Goal: Task Accomplishment & Management: Manage account settings

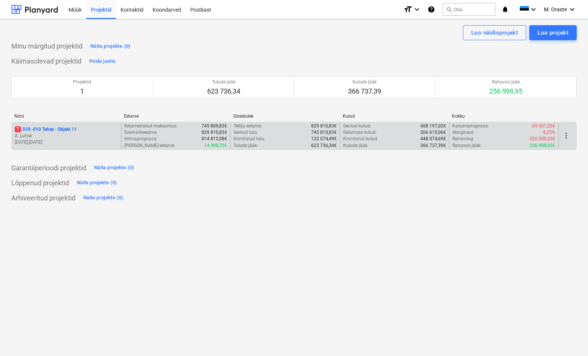
click at [57, 131] on p "7 010 - 010 Tehas - Objekt 11" at bounding box center [46, 129] width 62 height 6
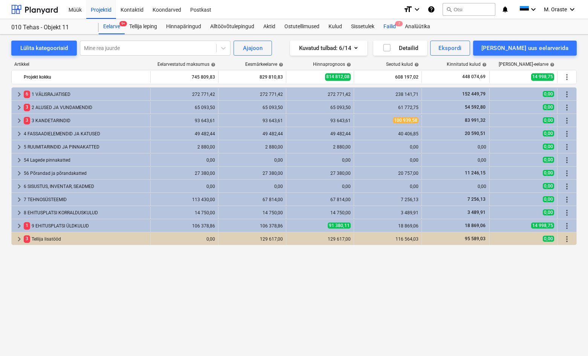
click at [387, 24] on div "Failid 7" at bounding box center [389, 26] width 21 height 15
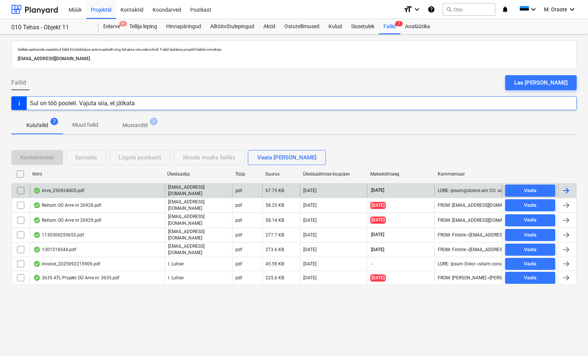
click at [87, 189] on div "Arve_250924005.pdf" at bounding box center [97, 190] width 135 height 13
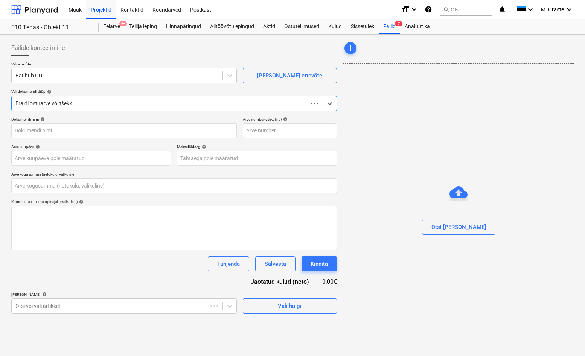
type input "0,00"
type input "250924005"
type input "[DATE]"
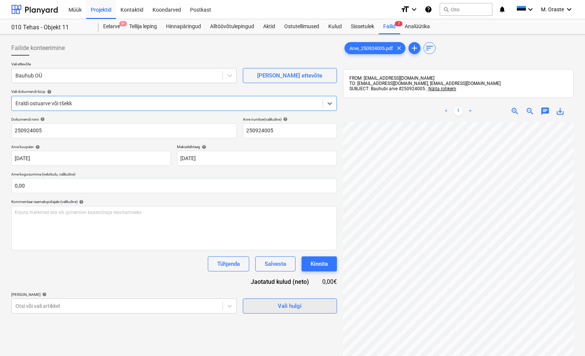
click at [280, 305] on div "Vali hulgi" at bounding box center [290, 306] width 24 height 10
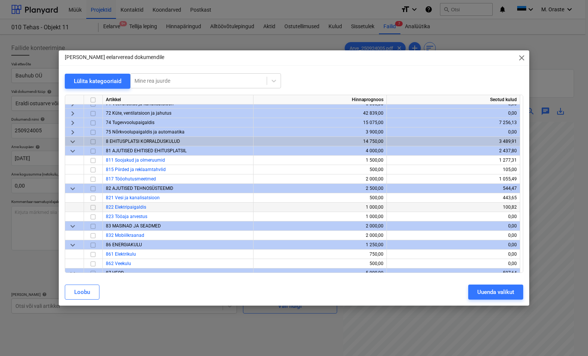
scroll to position [352, 0]
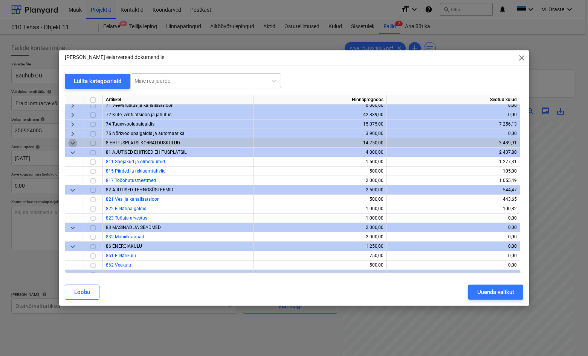
click at [71, 142] on span "keyboard_arrow_down" at bounding box center [72, 143] width 9 height 9
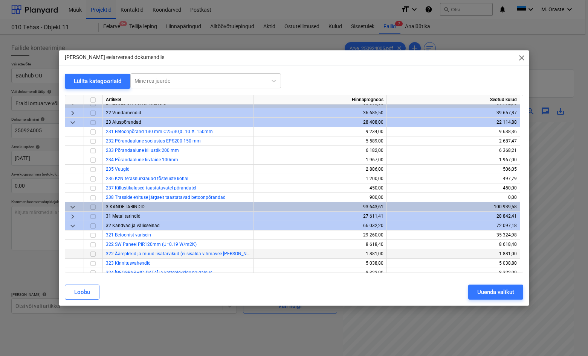
scroll to position [31, 0]
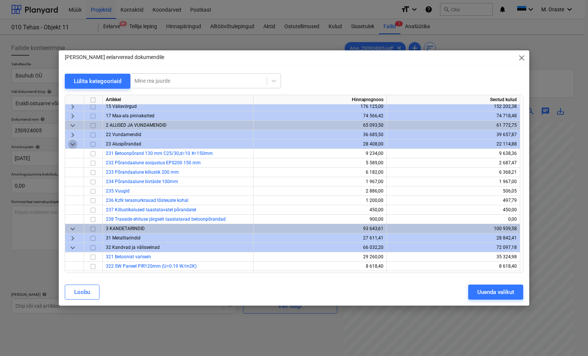
click at [73, 144] on span "keyboard_arrow_down" at bounding box center [72, 144] width 9 height 9
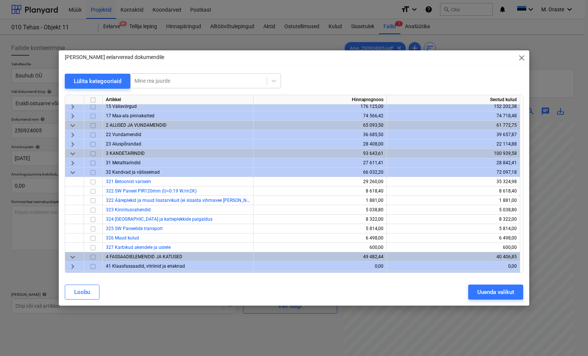
click at [72, 174] on span "keyboard_arrow_down" at bounding box center [72, 172] width 9 height 9
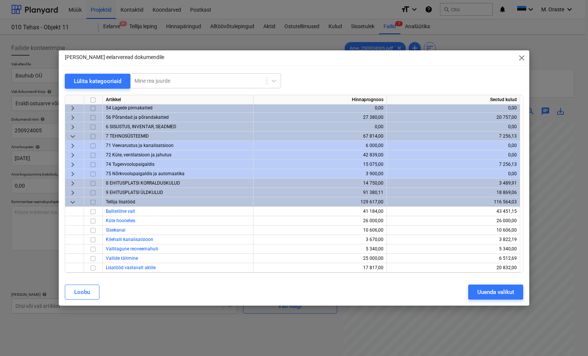
scroll to position [161, 0]
click at [71, 201] on span "keyboard_arrow_down" at bounding box center [72, 202] width 9 height 9
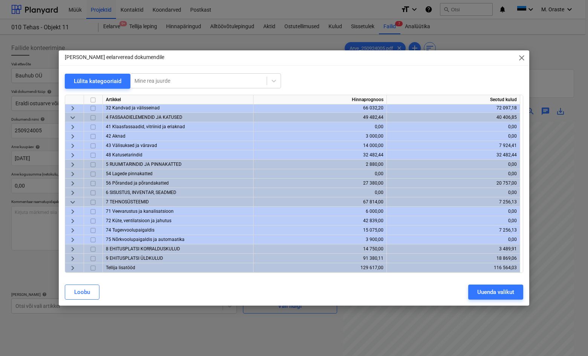
scroll to position [95, 0]
click at [73, 249] on span "keyboard_arrow_right" at bounding box center [72, 249] width 9 height 9
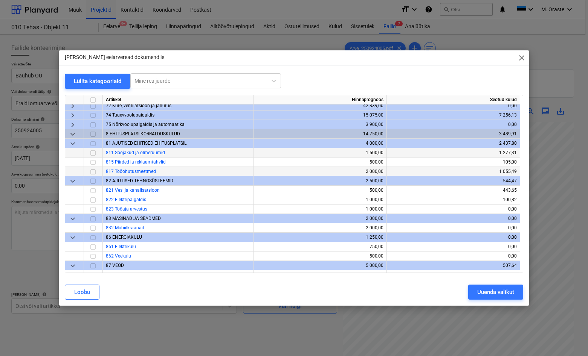
scroll to position [215, 0]
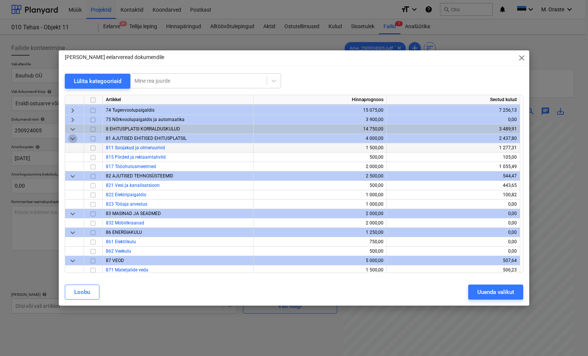
click at [74, 137] on span "keyboard_arrow_down" at bounding box center [72, 138] width 9 height 9
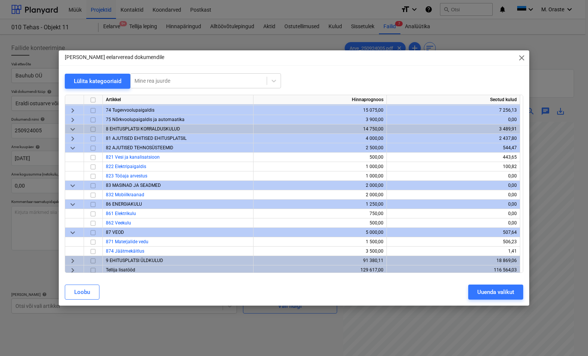
click at [73, 129] on span "keyboard_arrow_down" at bounding box center [72, 129] width 9 height 9
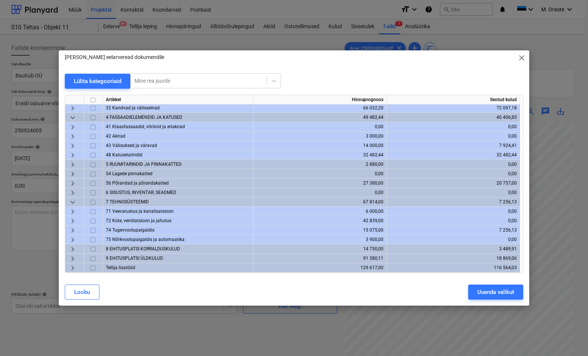
scroll to position [95, 0]
click at [72, 257] on span "keyboard_arrow_right" at bounding box center [72, 258] width 9 height 9
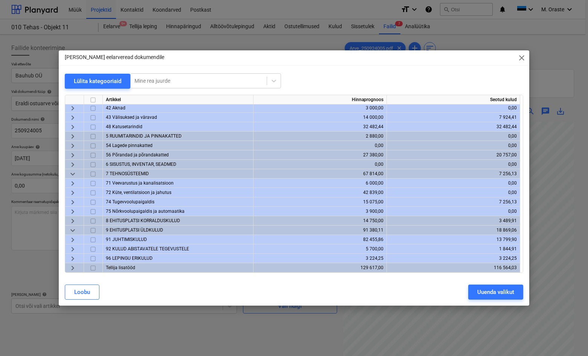
scroll to position [123, 0]
click at [72, 240] on span "keyboard_arrow_right" at bounding box center [72, 239] width 9 height 9
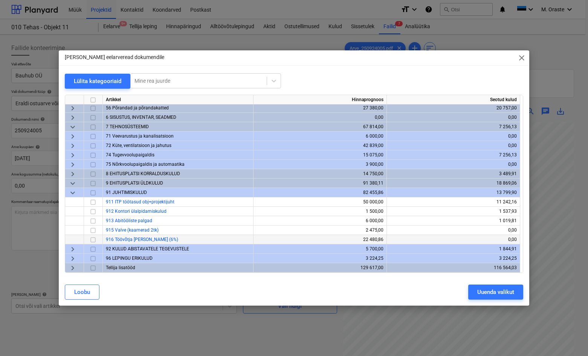
scroll to position [171, 0]
click at [74, 249] on span "keyboard_arrow_right" at bounding box center [72, 249] width 9 height 9
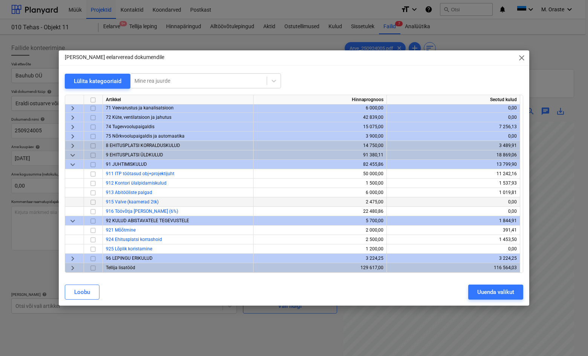
scroll to position [199, 0]
click at [73, 260] on span "keyboard_arrow_right" at bounding box center [72, 258] width 9 height 9
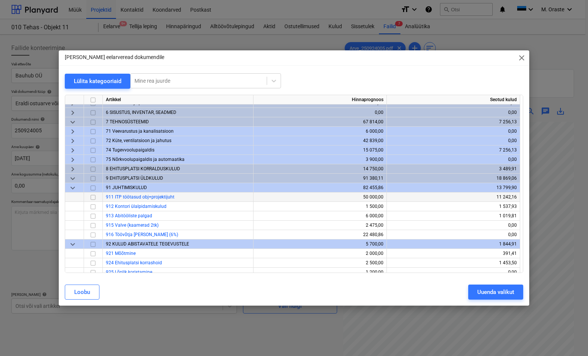
scroll to position [175, 0]
click at [72, 168] on span "keyboard_arrow_right" at bounding box center [72, 169] width 9 height 9
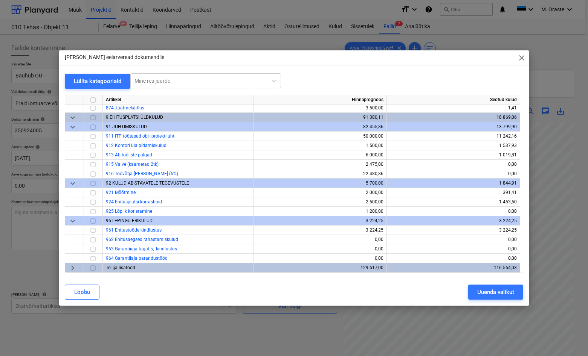
scroll to position [359, 0]
click at [93, 164] on input "checkbox" at bounding box center [92, 164] width 9 height 9
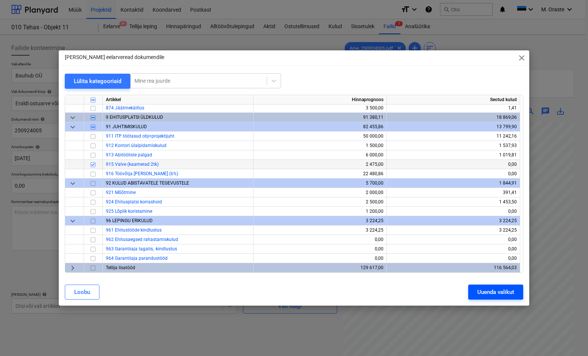
click at [494, 297] on div "Uuenda valikut" at bounding box center [495, 293] width 37 height 10
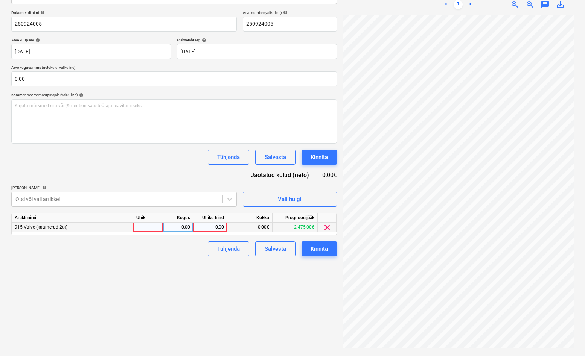
scroll to position [107, 0]
click at [160, 227] on div at bounding box center [148, 227] width 30 height 9
type input "kmpl"
click at [209, 225] on div "0,00" at bounding box center [209, 227] width 27 height 9
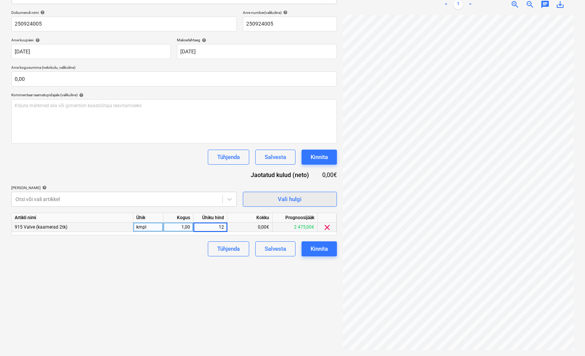
type input "120"
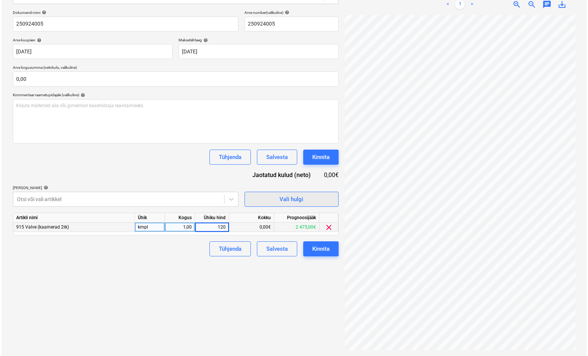
scroll to position [29, 53]
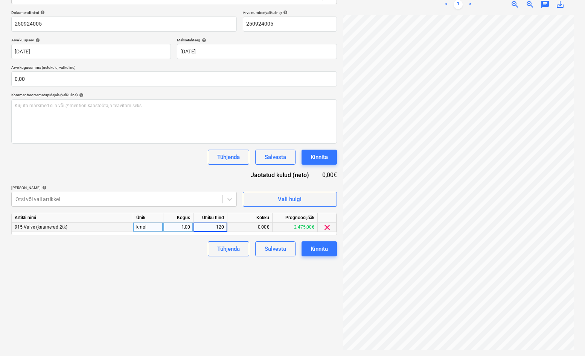
click at [298, 293] on div "Failide konteerimine Vali ettevõte Bauhub OÜ [PERSON_NAME] uus ettevõte Vali do…" at bounding box center [174, 142] width 332 height 423
click at [320, 250] on div "Kinnita" at bounding box center [319, 249] width 17 height 10
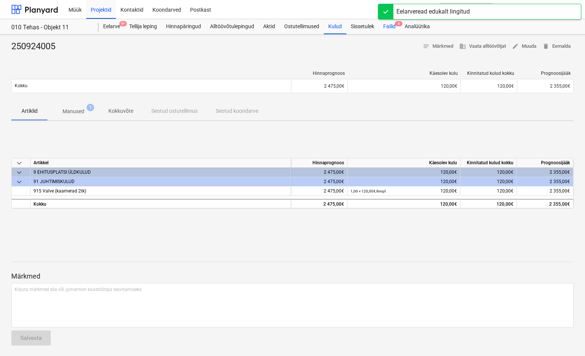
click at [388, 27] on div "Failid 6" at bounding box center [389, 26] width 21 height 15
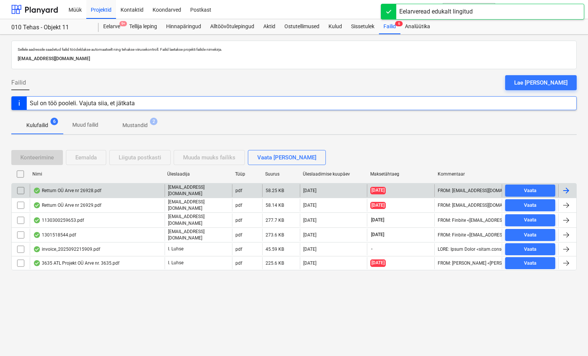
click at [87, 193] on div "Rettum OÜ Arve nr 26928.pdf" at bounding box center [67, 191] width 68 height 6
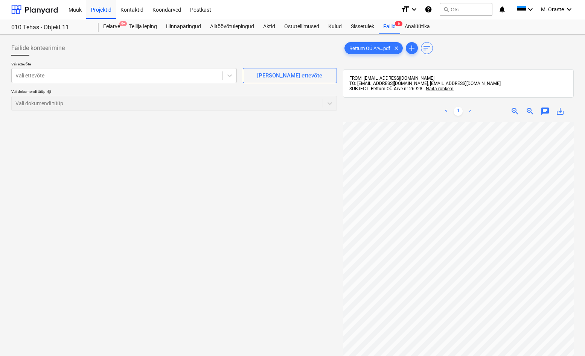
click at [240, 85] on div "Vali ettevõte Vali ettevõte [PERSON_NAME] uus ettevõte Vali dokumendi tüüp help…" at bounding box center [174, 89] width 326 height 55
click at [228, 75] on icon at bounding box center [229, 76] width 5 height 3
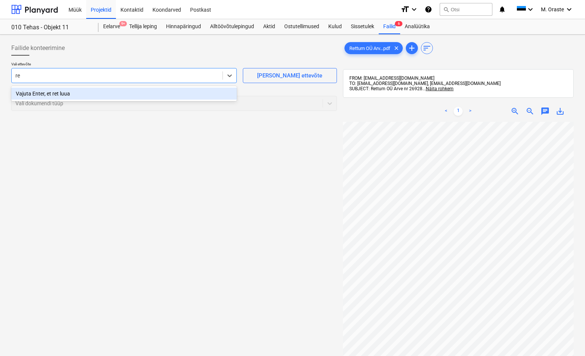
type input "r"
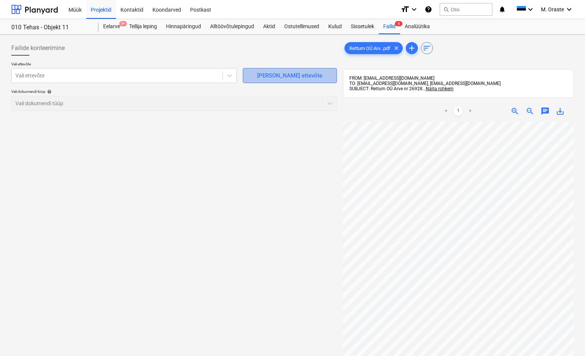
click at [286, 77] on div "[PERSON_NAME] ettevõte" at bounding box center [289, 76] width 65 height 10
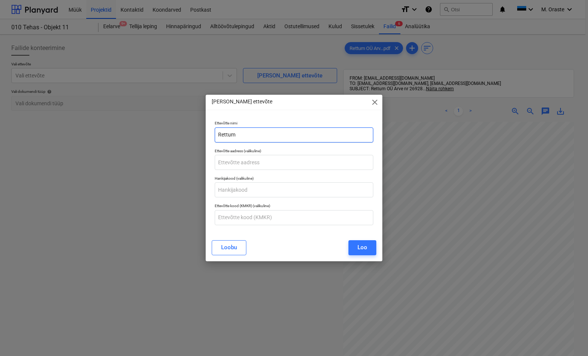
type input "Rettum"
drag, startPoint x: 321, startPoint y: 114, endPoint x: 248, endPoint y: 113, distance: 72.7
click at [248, 113] on div "[PERSON_NAME] ettevõte close Ettevõtte nimi Rettum Ettevõtte aadress (valikulin…" at bounding box center [294, 178] width 176 height 166
drag, startPoint x: 269, startPoint y: 106, endPoint x: 233, endPoint y: 106, distance: 35.4
click at [233, 106] on div "[PERSON_NAME] ettevõte close" at bounding box center [294, 102] width 176 height 15
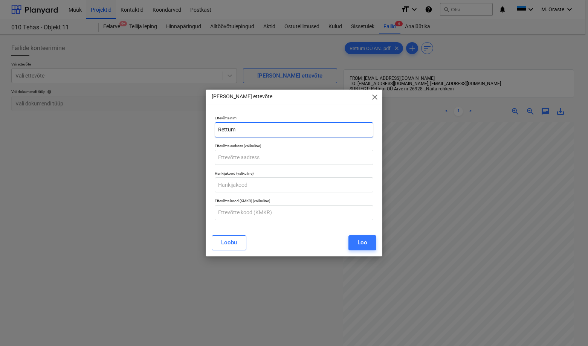
click at [255, 133] on input "Rettum" at bounding box center [294, 129] width 158 height 15
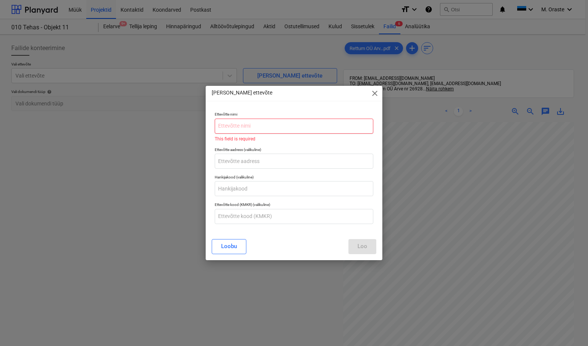
paste input "Rettum OÜ"
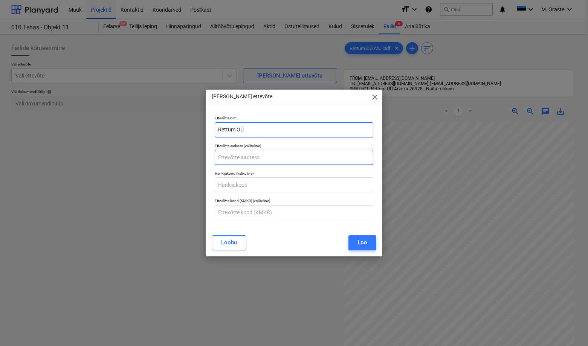
type input "Rettum OÜ"
paste input "Nisu tn 2"
type input "Nisu tn 2"
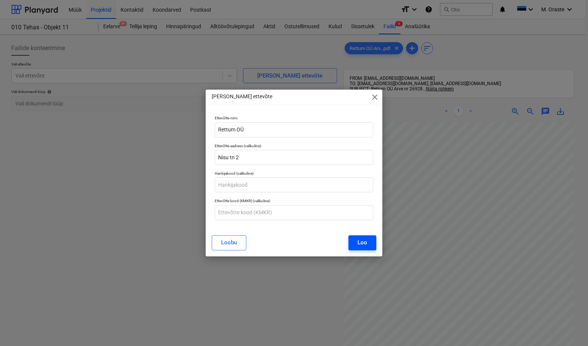
click at [362, 244] on div "Loo" at bounding box center [362, 243] width 10 height 10
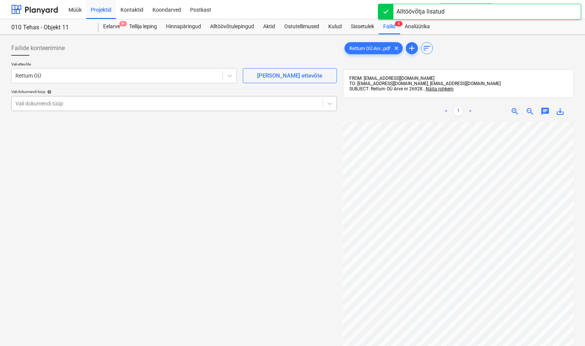
click at [287, 108] on div "Vali dokumendi tüüp" at bounding box center [167, 103] width 311 height 11
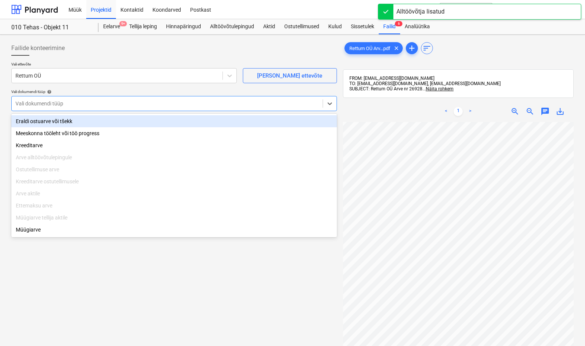
click at [162, 118] on div "Eraldi ostuarve või tšekk" at bounding box center [174, 121] width 326 height 12
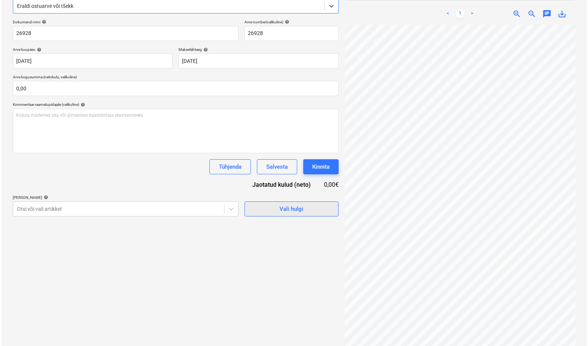
scroll to position [59, 53]
click at [285, 209] on div "Vali hulgi" at bounding box center [290, 209] width 24 height 10
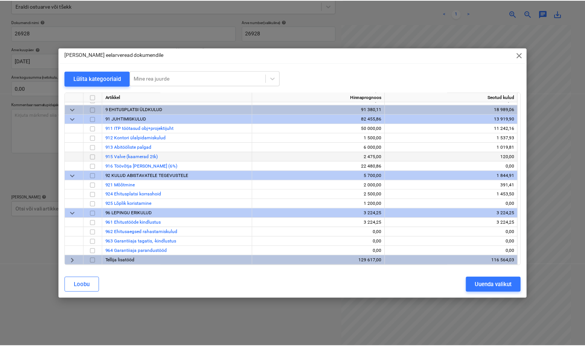
scroll to position [364, 0]
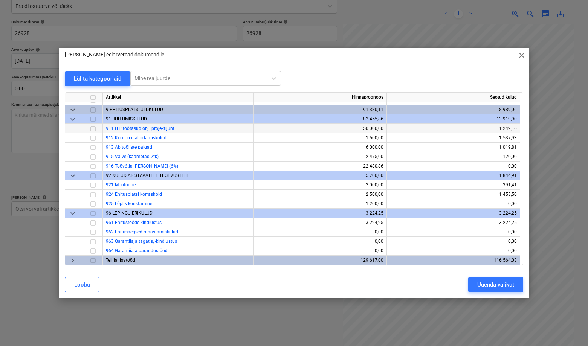
click at [93, 129] on input "checkbox" at bounding box center [92, 128] width 9 height 9
click at [496, 285] on div "Uuenda valikut" at bounding box center [495, 285] width 37 height 10
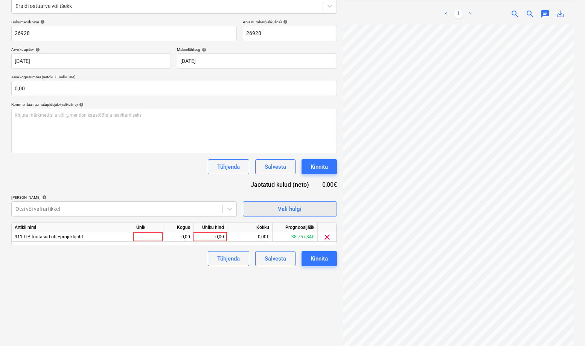
scroll to position [59, 0]
click at [143, 238] on div at bounding box center [148, 236] width 30 height 9
type input "kmpl"
click at [219, 234] on div "0,00" at bounding box center [209, 236] width 27 height 9
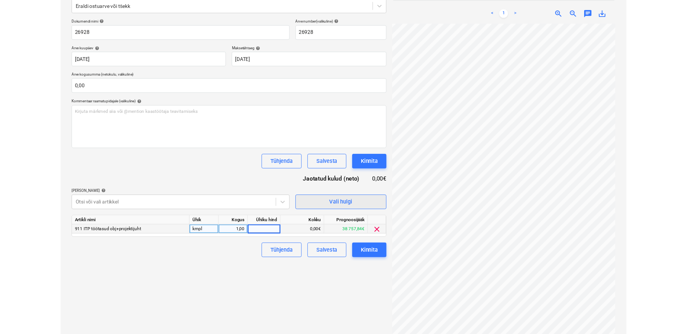
scroll to position [59, 53]
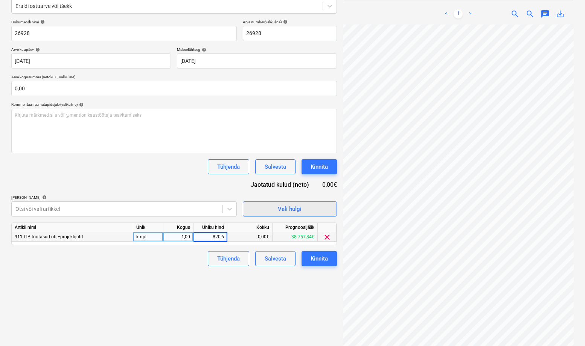
type input "820,64"
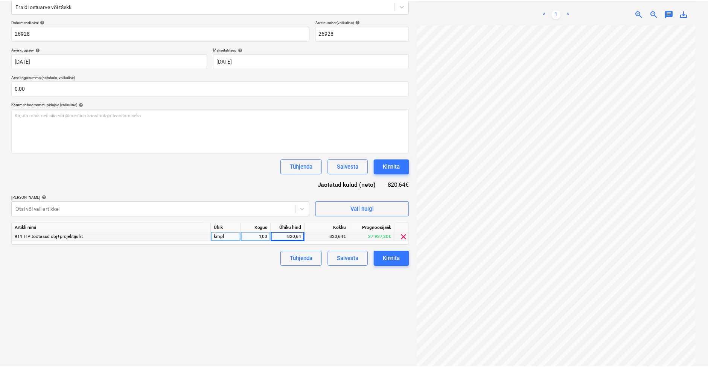
scroll to position [52, 0]
click at [393, 259] on div "Kinnita" at bounding box center [389, 259] width 17 height 10
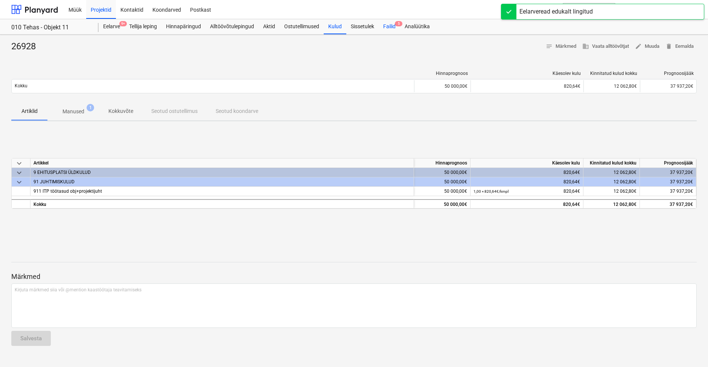
click at [386, 29] on div "Failid 5" at bounding box center [389, 26] width 21 height 15
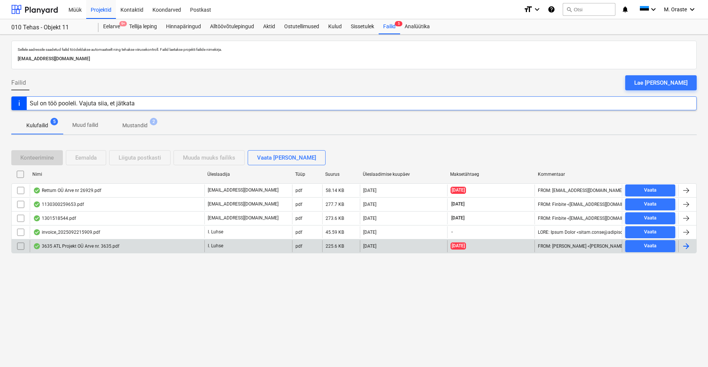
click at [117, 246] on div "3635 ATL Projekt OÜ Arve nr. 3635.pdf" at bounding box center [76, 246] width 86 height 6
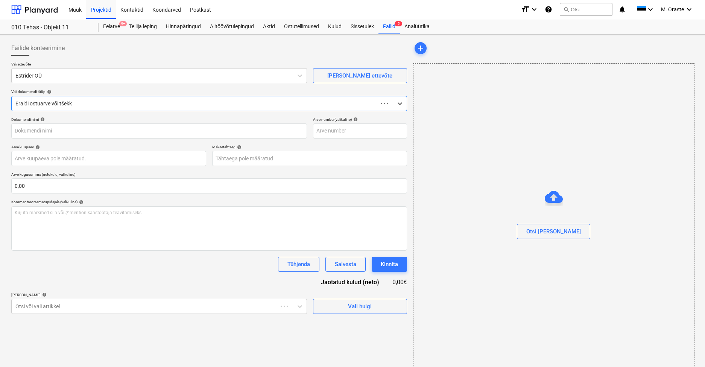
type input "3635"
type input "[DATE]"
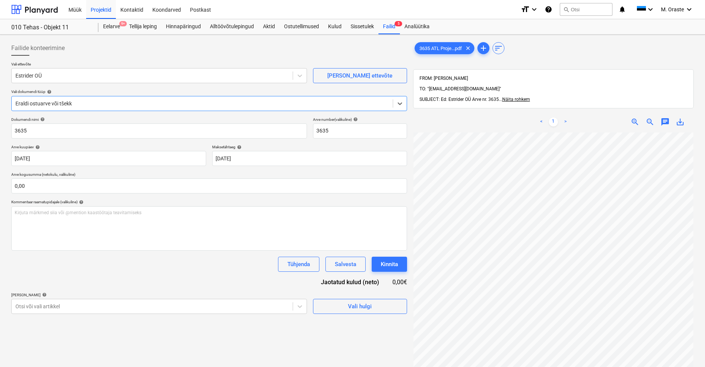
scroll to position [56, 0]
click at [546, 117] on link ">" at bounding box center [565, 121] width 9 height 9
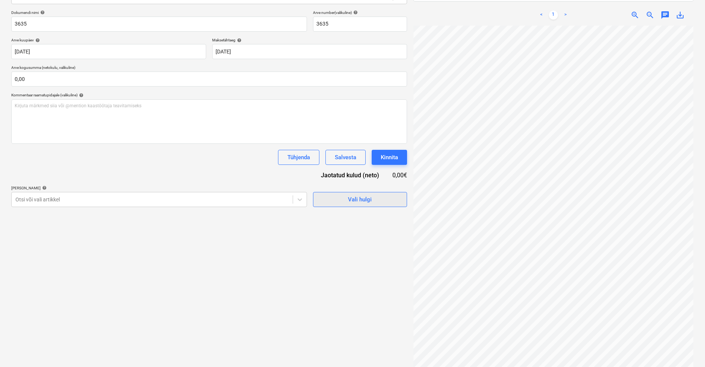
click at [379, 199] on span "Vali hulgi" at bounding box center [360, 200] width 75 height 10
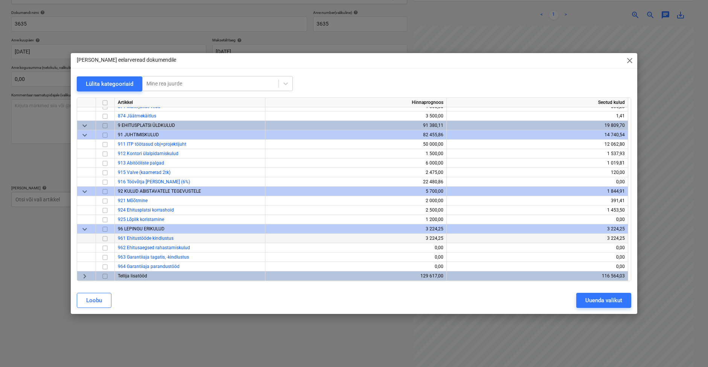
scroll to position [0, 0]
click at [84, 279] on span "keyboard_arrow_right" at bounding box center [84, 275] width 9 height 9
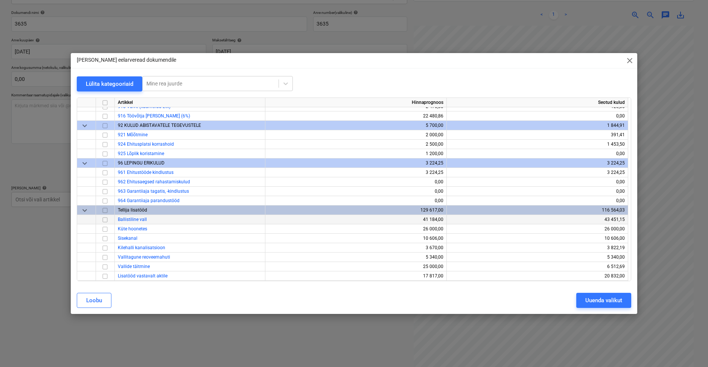
scroll to position [419, 0]
click at [104, 221] on input "checkbox" at bounding box center [104, 219] width 9 height 9
click at [546, 297] on div "Uuenda valikut" at bounding box center [603, 300] width 37 height 10
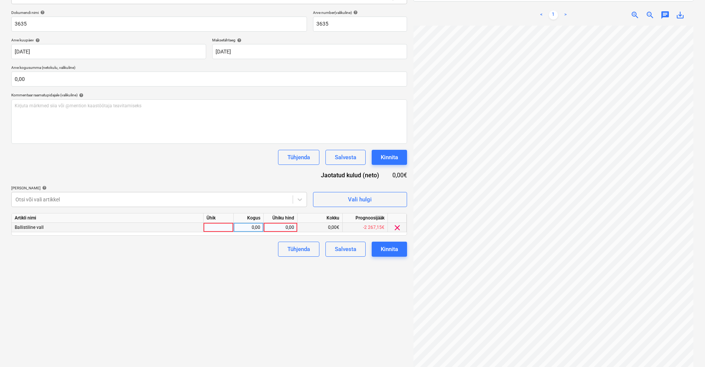
click at [215, 225] on div at bounding box center [219, 227] width 30 height 9
type input "kmpl"
type input "1591,50"
click at [199, 322] on div "Failide konteerimine Vali ettevõte Estrider OÜ [PERSON_NAME] uus ettevõte Vali …" at bounding box center [209, 153] width 402 height 444
click at [396, 249] on div "Kinnita" at bounding box center [389, 249] width 17 height 10
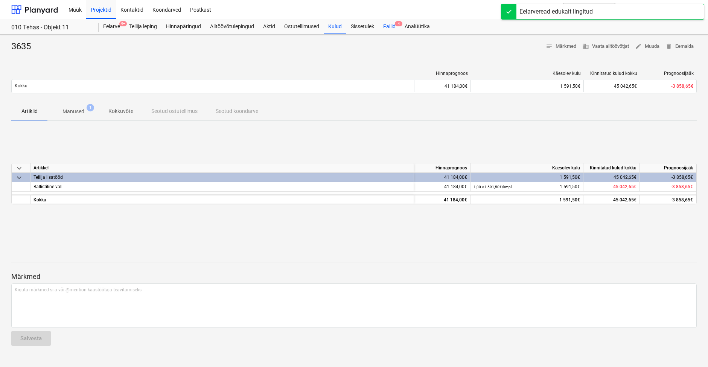
click at [394, 22] on div "Failid 4" at bounding box center [389, 26] width 21 height 15
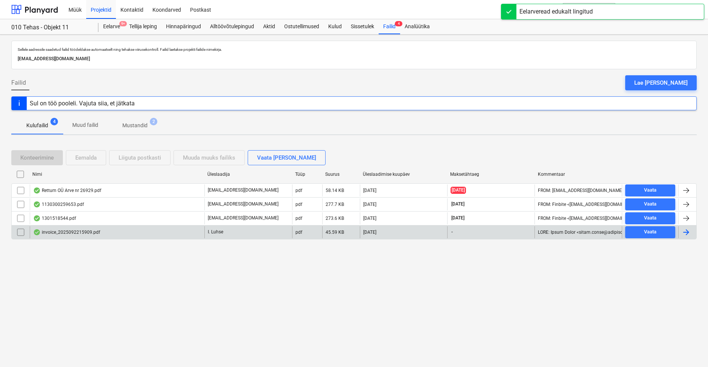
click at [98, 232] on div "invoice_2025092215909.pdf" at bounding box center [66, 232] width 67 height 6
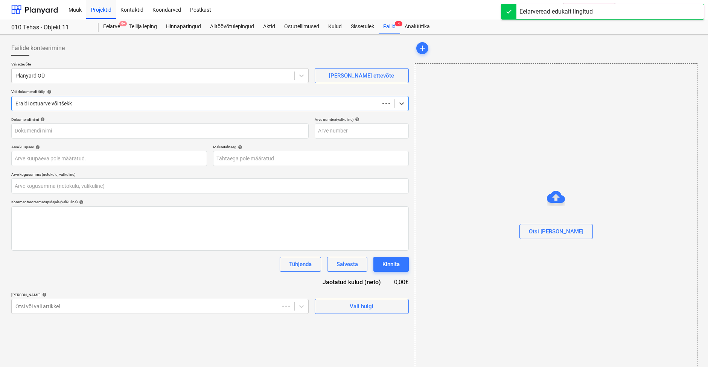
type input "0,00"
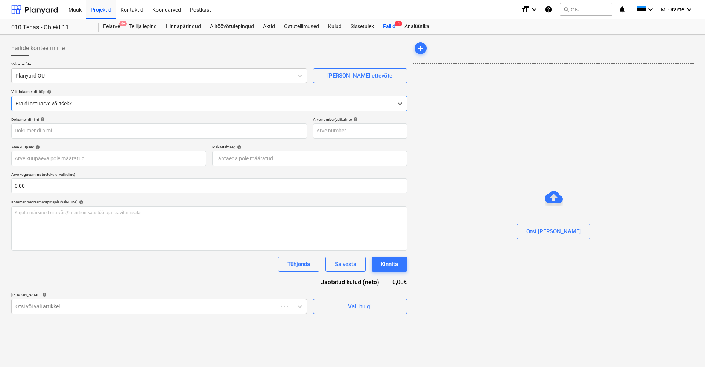
type input "2025092215909"
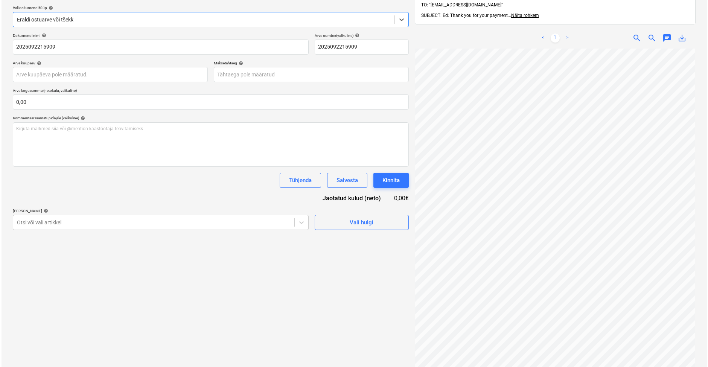
scroll to position [88, 0]
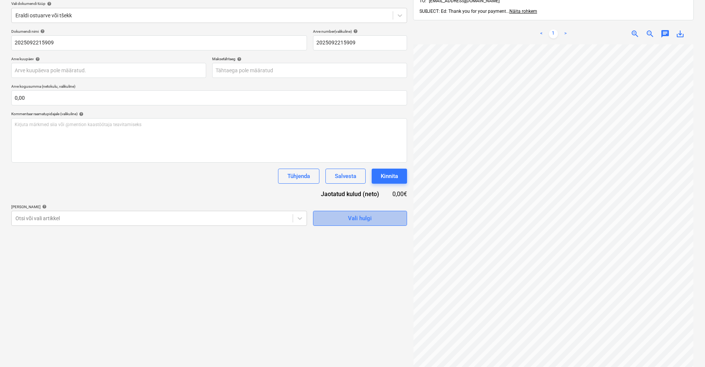
click at [387, 216] on span "Vali hulgi" at bounding box center [360, 218] width 75 height 10
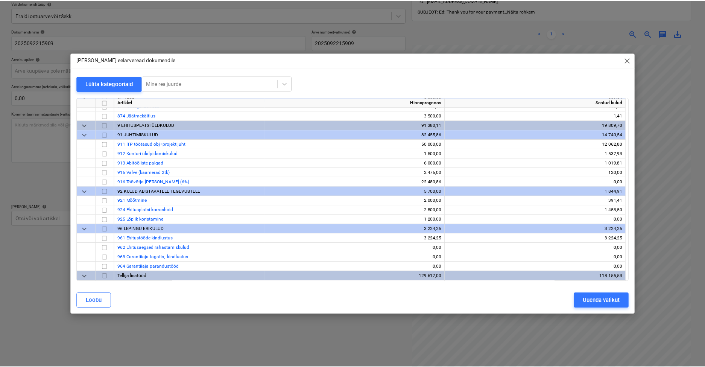
scroll to position [338, 0]
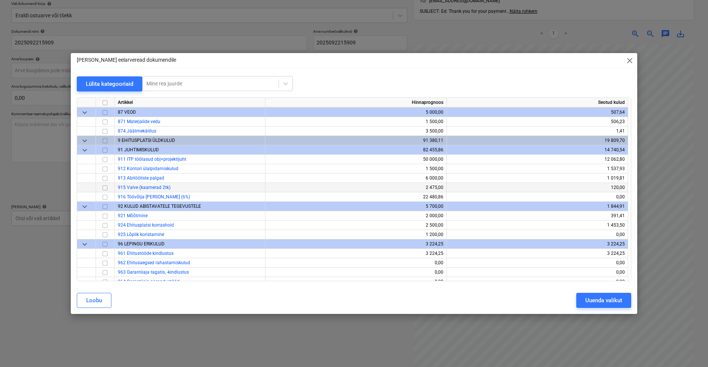
click at [105, 189] on input "checkbox" at bounding box center [104, 187] width 9 height 9
click at [546, 302] on div "Uuenda valikut" at bounding box center [603, 300] width 37 height 10
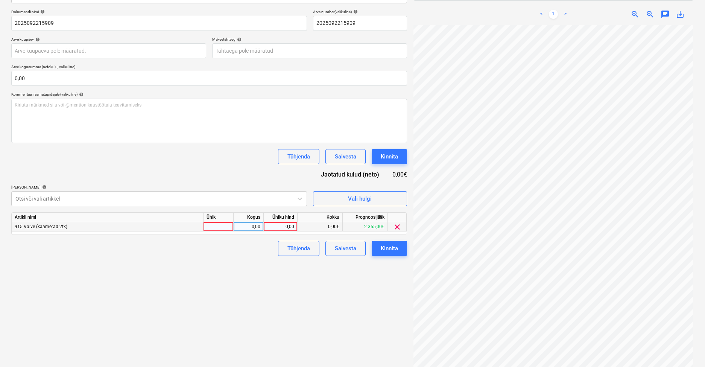
scroll to position [107, 0]
click at [223, 224] on div at bounding box center [219, 227] width 30 height 9
type input "kmpl"
type input "740,28"
click at [187, 273] on div "Failide konteerimine Vali ettevõte Planyard OÜ [PERSON_NAME] uus ettevõte Vali …" at bounding box center [209, 153] width 402 height 444
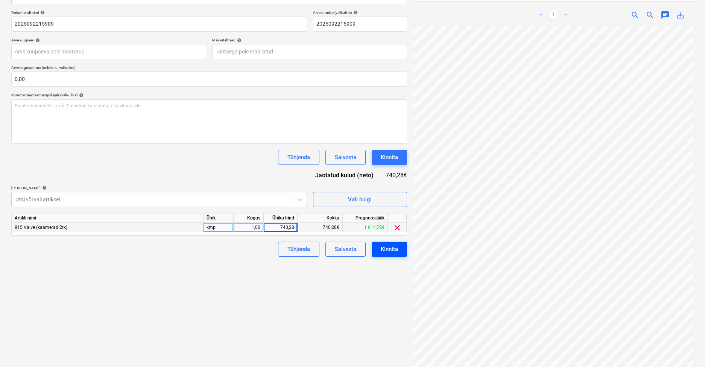
click at [393, 252] on div "Kinnita" at bounding box center [389, 249] width 17 height 10
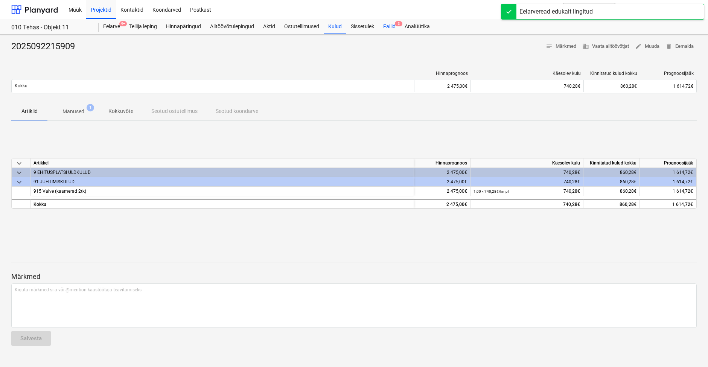
click at [395, 28] on div "Failid 3" at bounding box center [389, 26] width 21 height 15
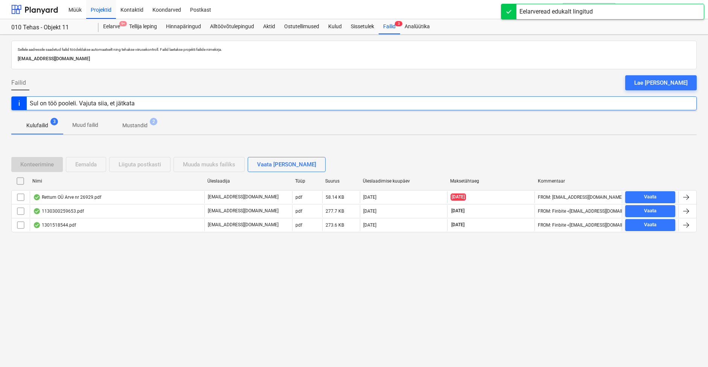
click at [119, 234] on div "**********" at bounding box center [353, 205] width 685 height 60
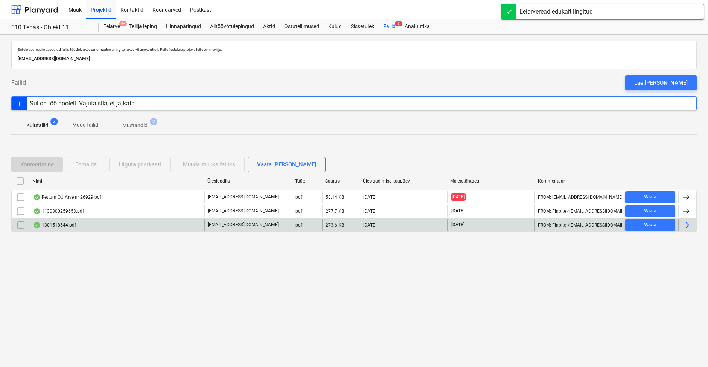
click at [127, 224] on div "1301518544.pdf" at bounding box center [117, 225] width 175 height 12
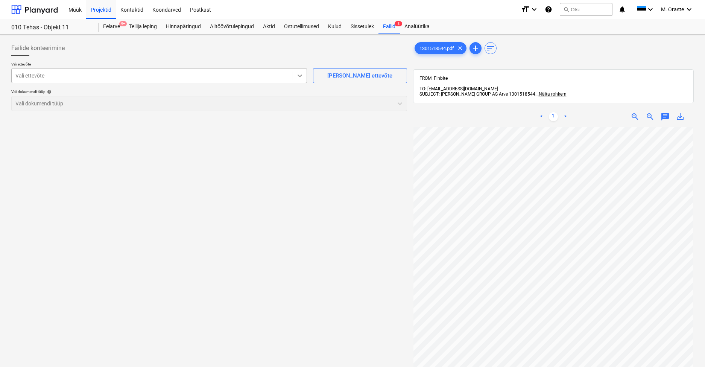
click at [293, 73] on div at bounding box center [300, 76] width 14 height 14
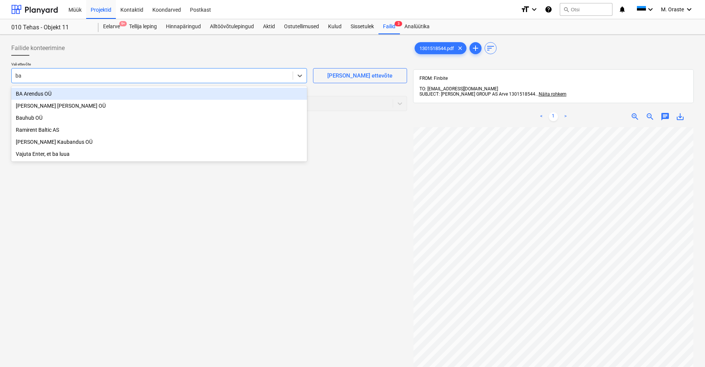
type input "bau"
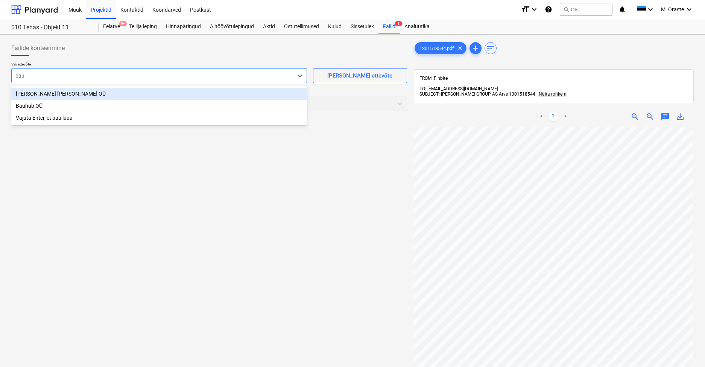
click at [172, 94] on div "[PERSON_NAME] [PERSON_NAME] OÜ" at bounding box center [159, 94] width 296 height 12
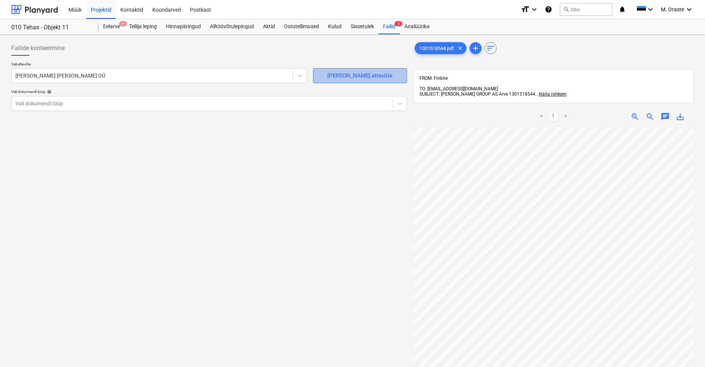
click at [378, 79] on div "[PERSON_NAME] ettevõte" at bounding box center [359, 76] width 65 height 10
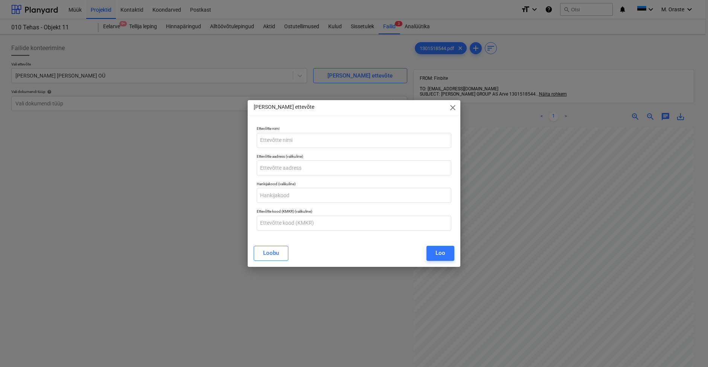
click at [452, 106] on span "close" at bounding box center [452, 107] width 9 height 9
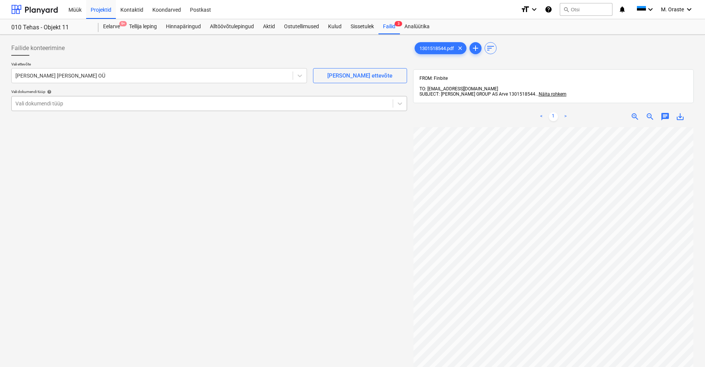
click at [276, 107] on div at bounding box center [202, 104] width 374 height 8
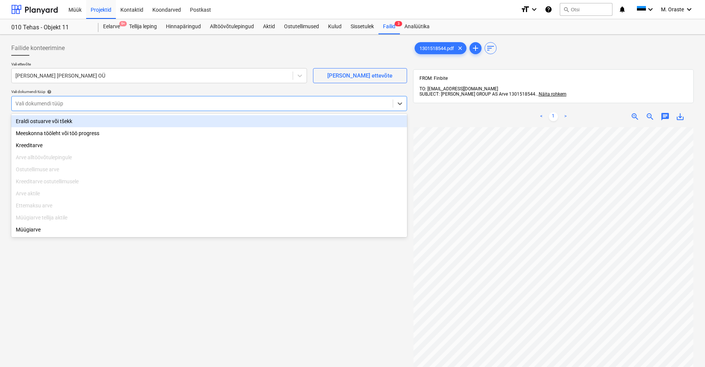
click at [268, 120] on div "Eraldi ostuarve või tšekk" at bounding box center [209, 121] width 396 height 12
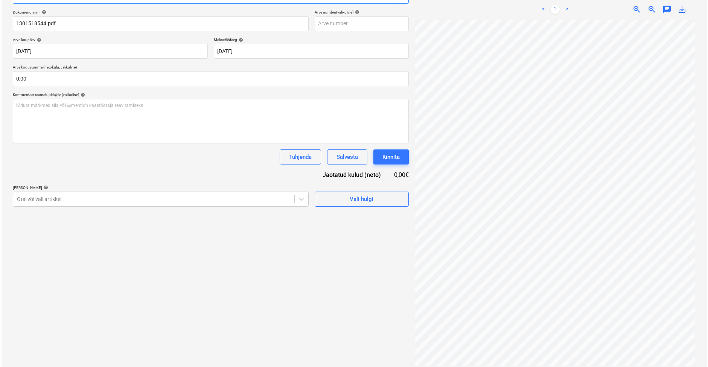
scroll to position [107, 0]
click at [348, 197] on span "Vali hulgi" at bounding box center [360, 200] width 75 height 10
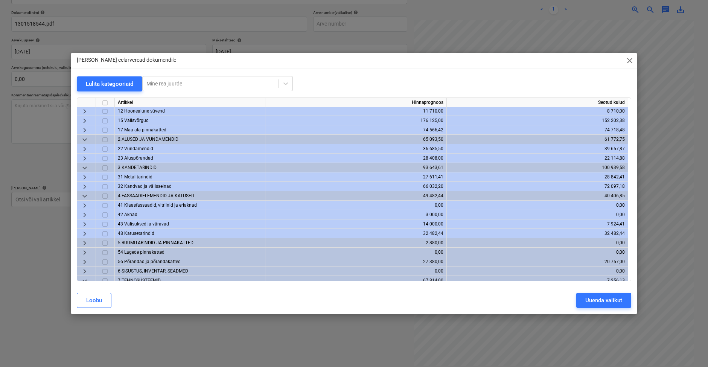
scroll to position [4, 0]
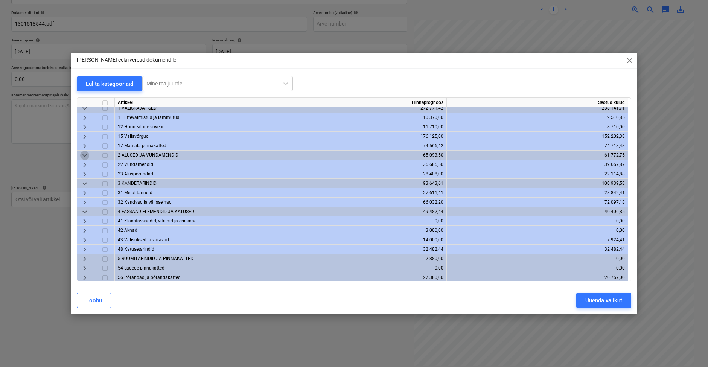
click at [85, 156] on span "keyboard_arrow_down" at bounding box center [84, 155] width 9 height 9
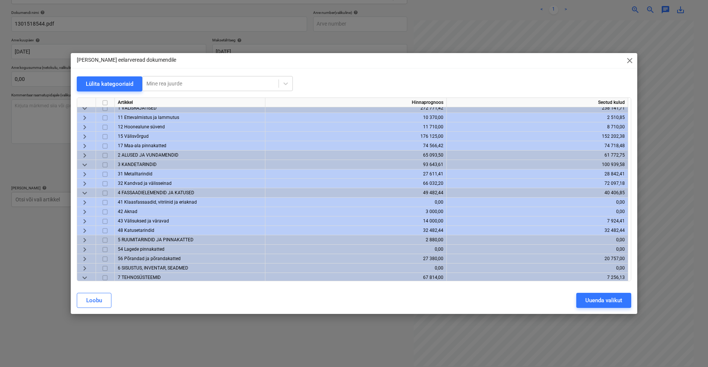
click at [85, 156] on span "keyboard_arrow_right" at bounding box center [84, 155] width 9 height 9
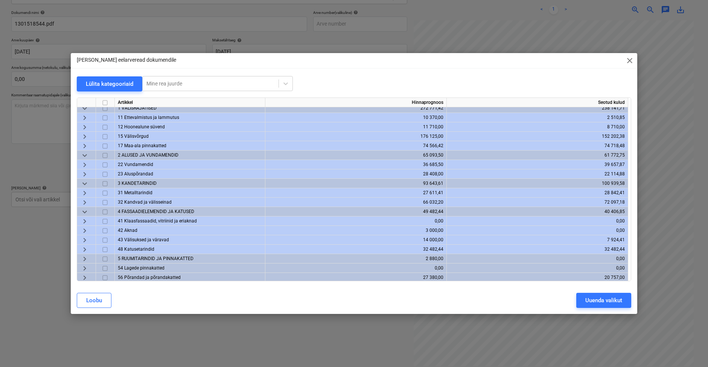
click at [85, 175] on span "keyboard_arrow_right" at bounding box center [84, 173] width 9 height 9
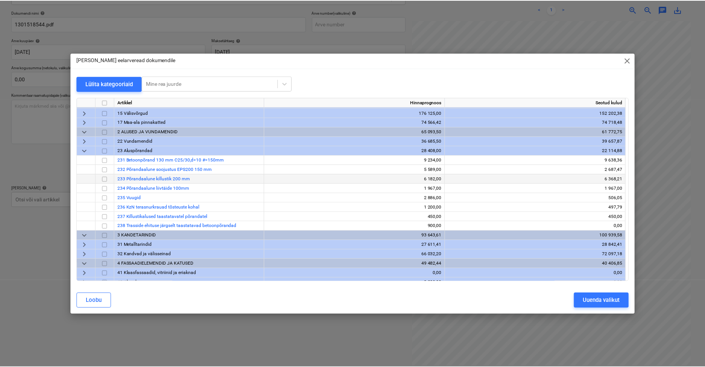
scroll to position [28, 0]
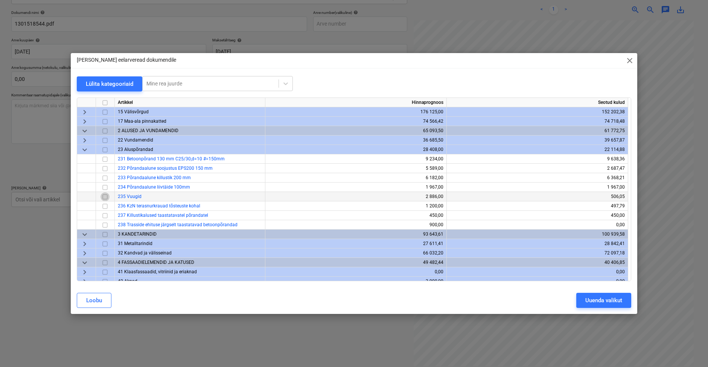
click at [105, 197] on input "checkbox" at bounding box center [104, 196] width 9 height 9
click at [546, 297] on div "Uuenda valikut" at bounding box center [603, 300] width 37 height 10
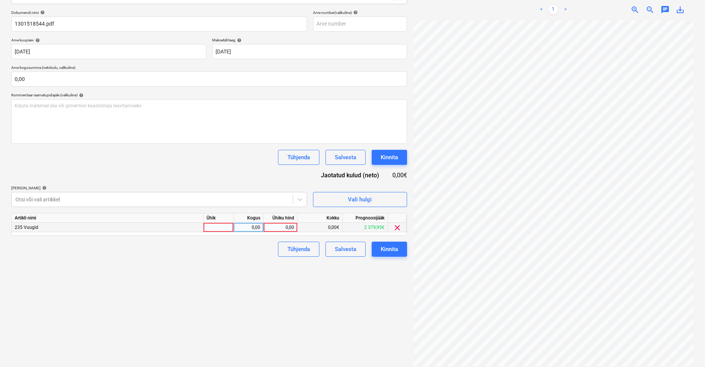
click at [224, 225] on div at bounding box center [219, 227] width 30 height 9
type input "kmpl"
type input "330,81"
click at [194, 292] on div "Failide konteerimine Vali ettevõte [PERSON_NAME] [PERSON_NAME] OÜ [PERSON_NAME]…" at bounding box center [209, 150] width 402 height 439
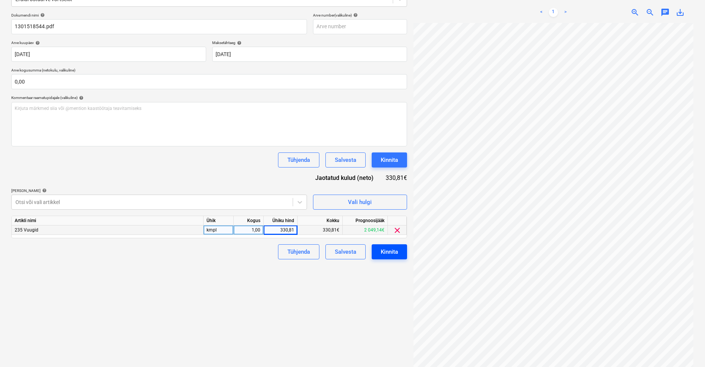
click at [403, 247] on button "Kinnita" at bounding box center [389, 251] width 35 height 15
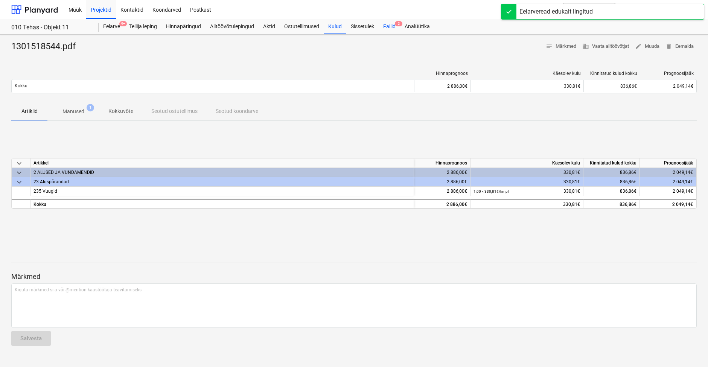
click at [392, 25] on div "Failid 2" at bounding box center [389, 26] width 21 height 15
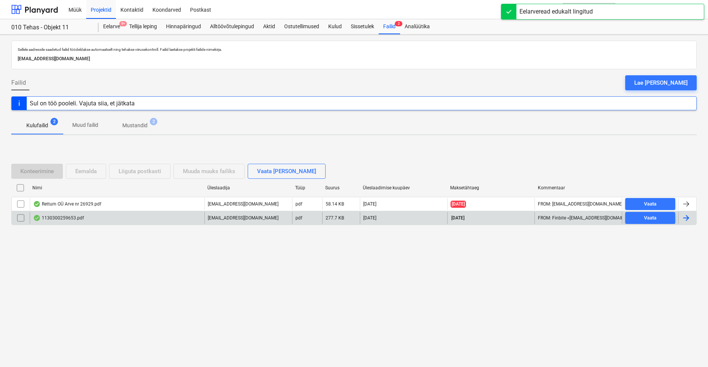
click at [73, 215] on div "1130300259653.pdf" at bounding box center [58, 218] width 51 height 6
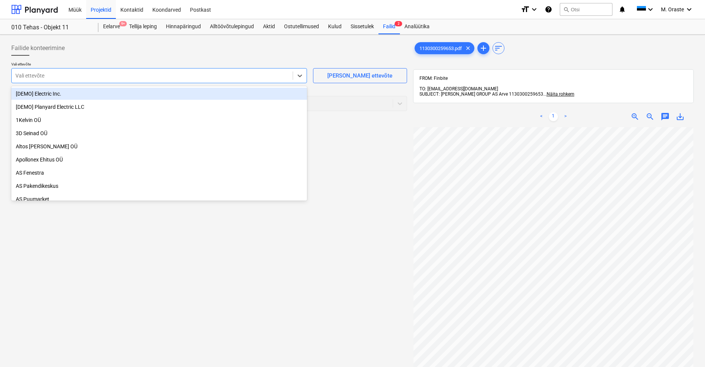
click at [231, 78] on div at bounding box center [152, 76] width 274 height 8
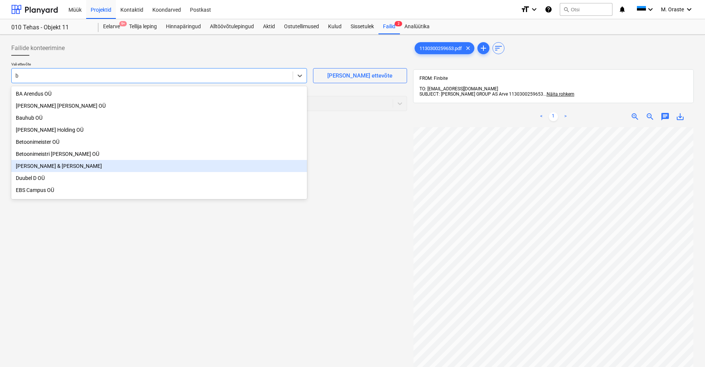
type input "ba"
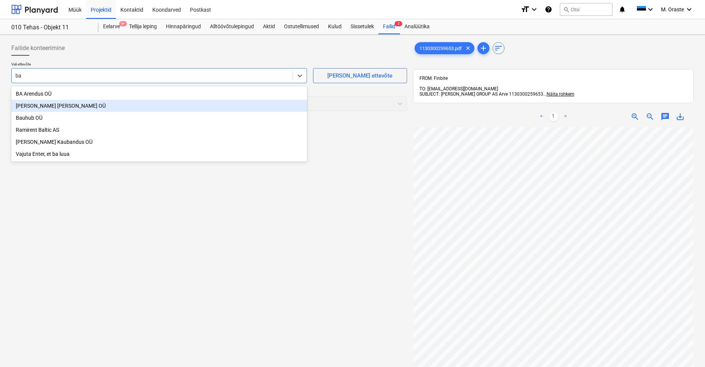
click at [166, 105] on div "[PERSON_NAME] [PERSON_NAME] OÜ" at bounding box center [159, 106] width 296 height 12
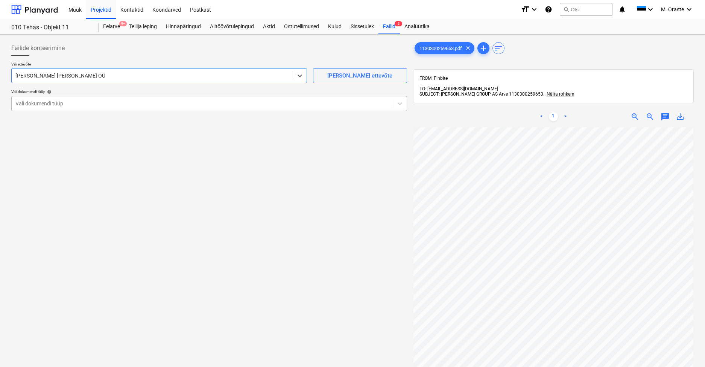
click at [247, 100] on div at bounding box center [202, 104] width 374 height 8
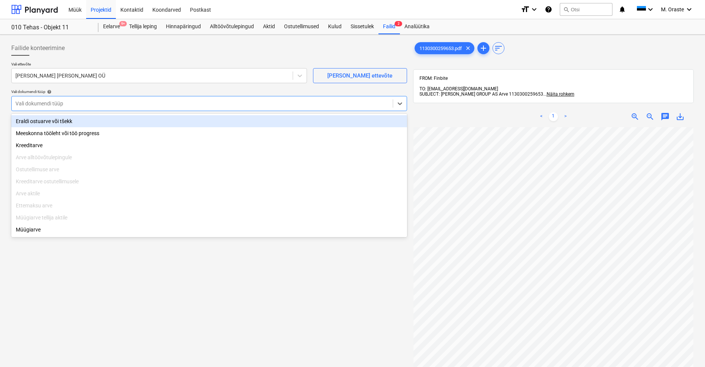
click at [233, 112] on div "Vali ettevõte [PERSON_NAME] [PERSON_NAME] OÜ [PERSON_NAME] uus ettevõte Vali do…" at bounding box center [209, 89] width 396 height 55
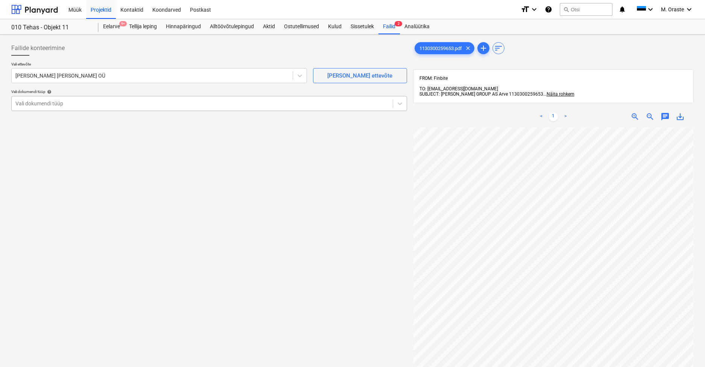
click at [222, 102] on div at bounding box center [202, 104] width 374 height 8
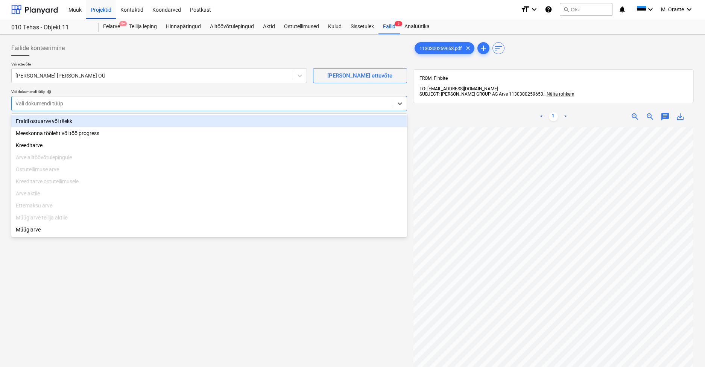
click at [206, 120] on div "Eraldi ostuarve või tšekk" at bounding box center [209, 121] width 396 height 12
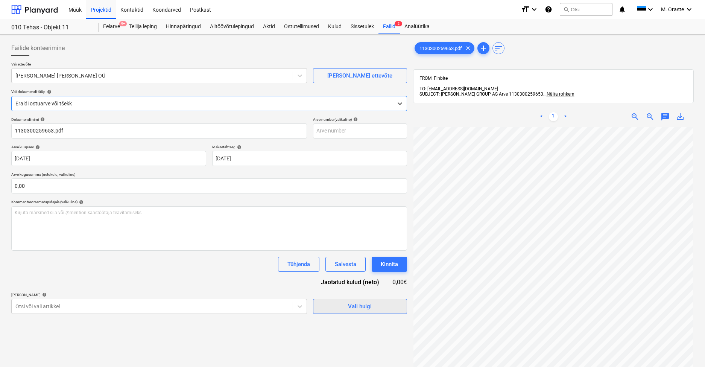
click at [346, 306] on span "Vali hulgi" at bounding box center [360, 306] width 75 height 10
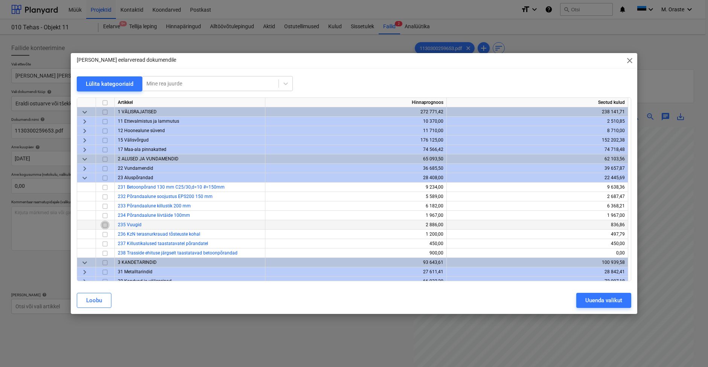
click at [105, 224] on input "checkbox" at bounding box center [104, 224] width 9 height 9
click at [546, 306] on button "Uuenda valikut" at bounding box center [603, 300] width 55 height 15
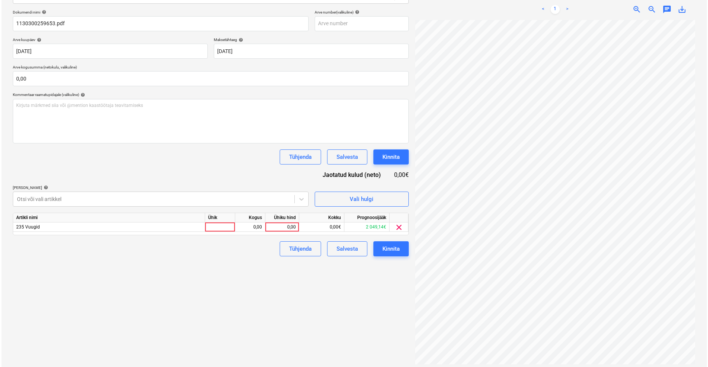
scroll to position [107, 0]
click at [226, 228] on div at bounding box center [219, 227] width 30 height 9
type input "m"
type input "kmpl1"
click at [220, 226] on div "kmpl1" at bounding box center [219, 227] width 30 height 9
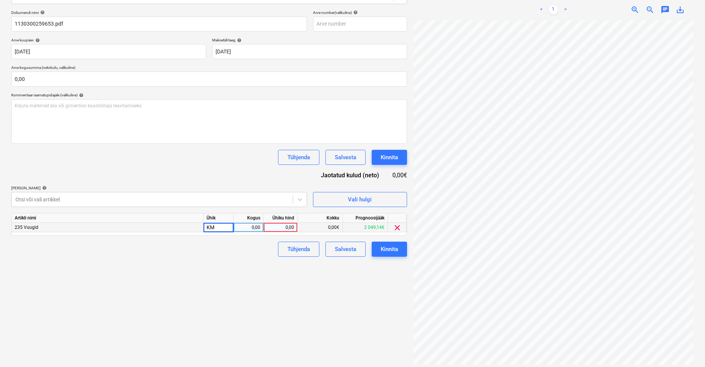
type input "K"
type input "kmpl"
click at [291, 228] on div "0,00" at bounding box center [280, 227] width 27 height 9
type input "5"
type input "63,28"
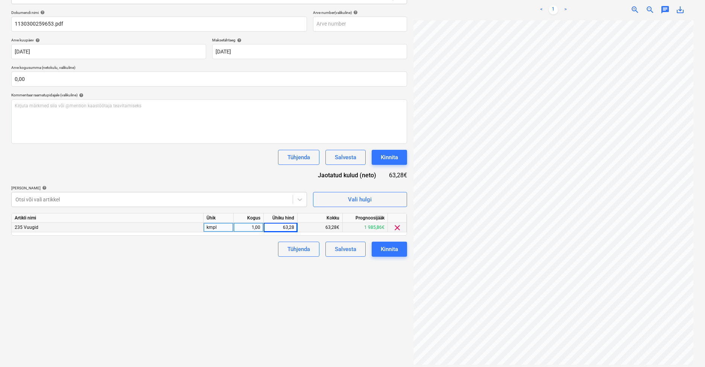
click at [218, 273] on div "Failide konteerimine Vali ettevõte [PERSON_NAME] [PERSON_NAME] OÜ [PERSON_NAME]…" at bounding box center [209, 150] width 402 height 439
click at [388, 249] on div "Kinnita" at bounding box center [389, 249] width 17 height 10
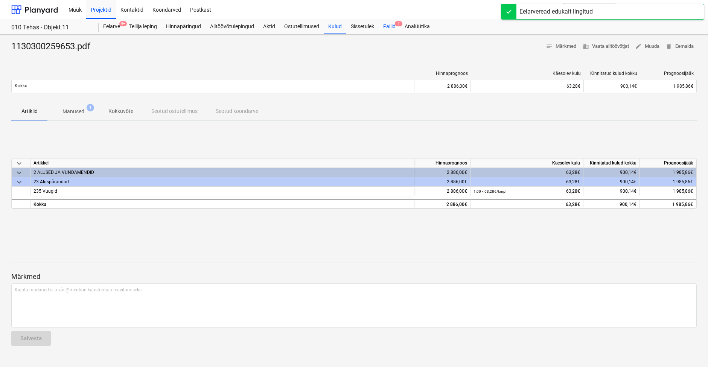
click at [389, 31] on div "Failid 1" at bounding box center [389, 26] width 21 height 15
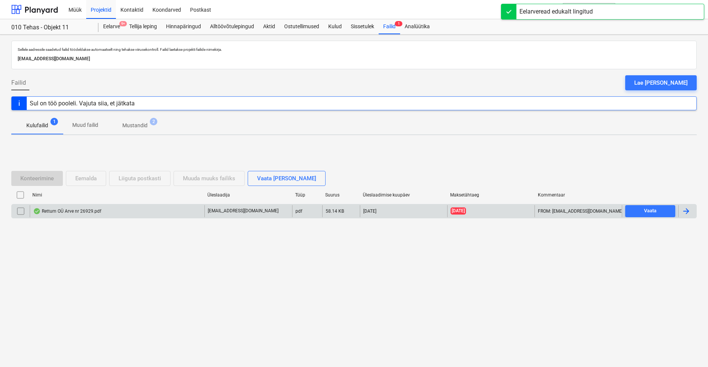
click at [97, 206] on div "Rettum OÜ Arve nr 26929.pdf" at bounding box center [117, 211] width 175 height 12
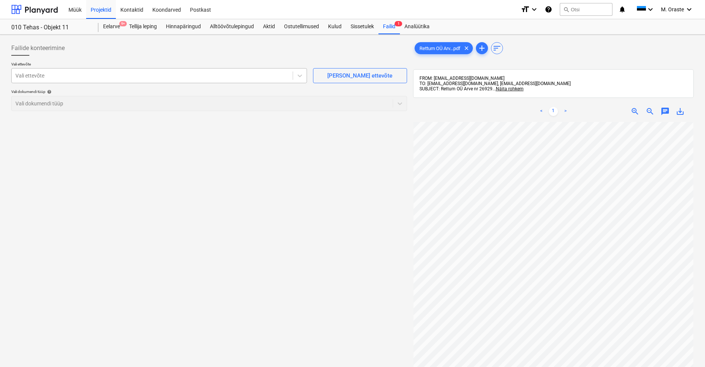
click at [251, 75] on div at bounding box center [152, 76] width 274 height 8
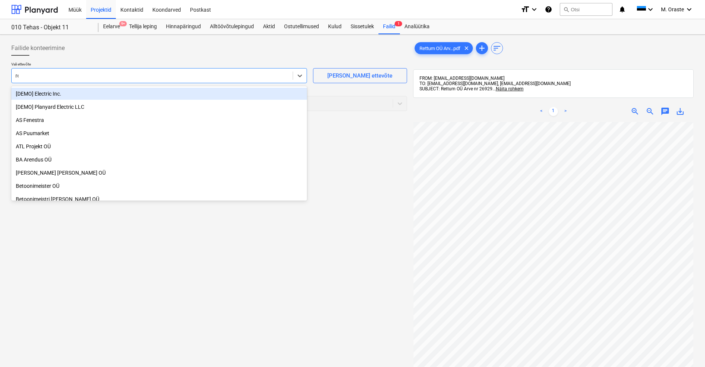
type input "ret"
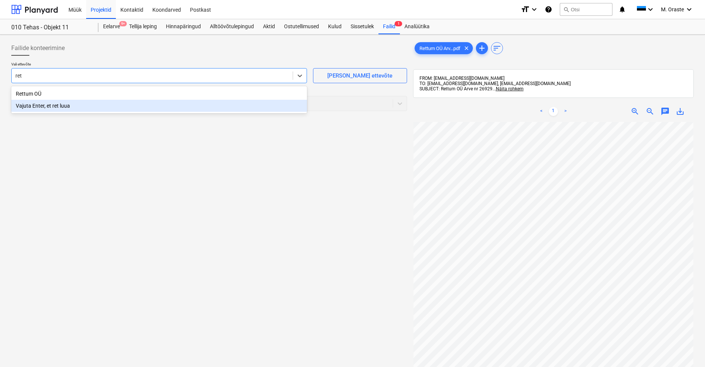
click at [170, 98] on div "Rettum OÜ" at bounding box center [159, 94] width 296 height 12
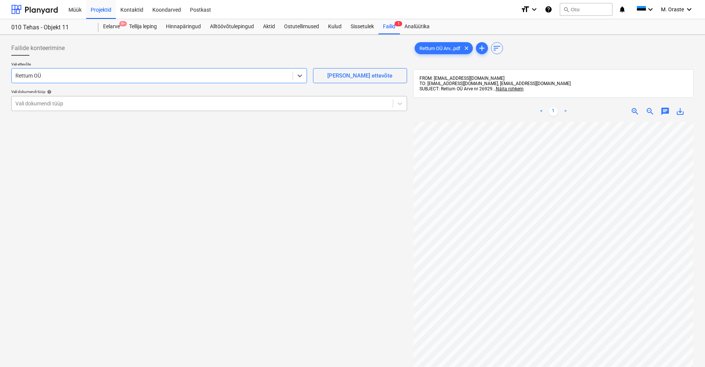
click at [257, 100] on div at bounding box center [202, 104] width 374 height 8
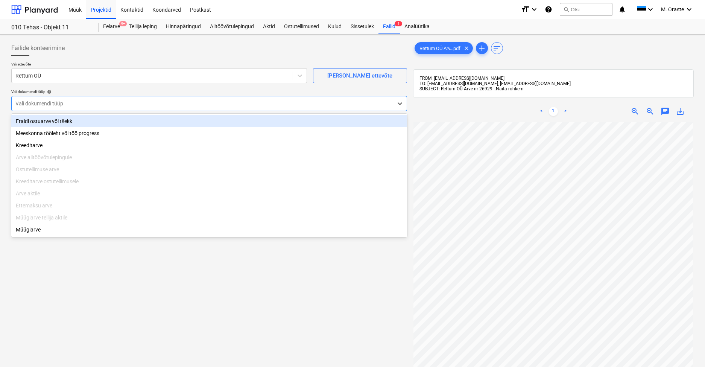
click at [240, 117] on div "Eraldi ostuarve või tšekk" at bounding box center [209, 121] width 396 height 12
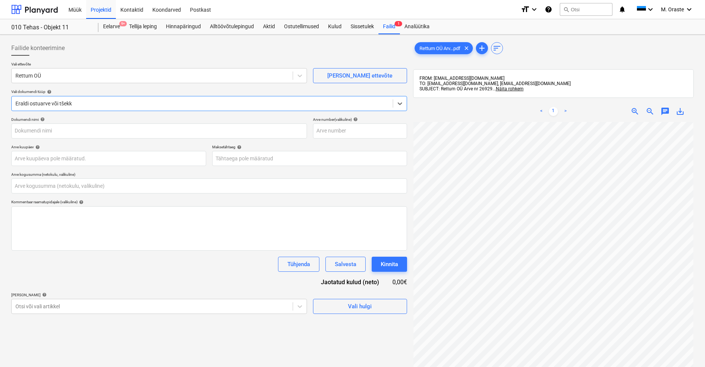
type input "26929"
type input "[DATE]"
type input "0,00"
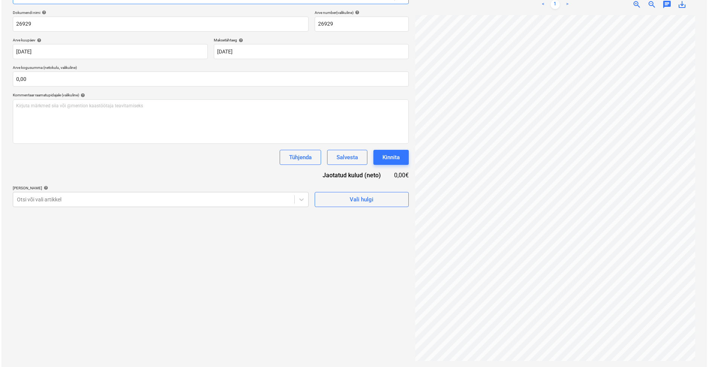
scroll to position [107, 0]
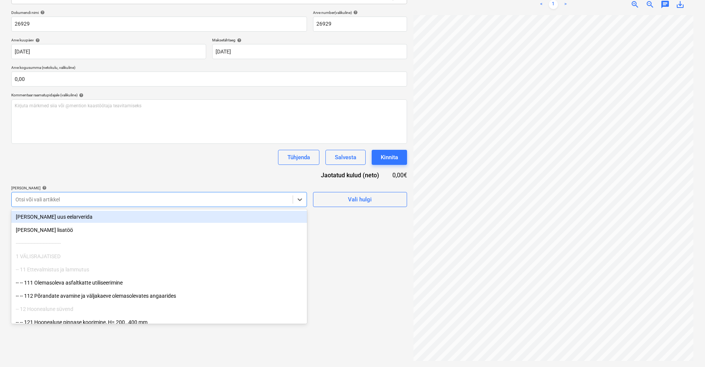
click at [270, 196] on div at bounding box center [152, 200] width 274 height 8
click at [244, 146] on div "Dokumendi nimi help 26929 Arve number (valikuline) help 26929 Arve kuupäev help…" at bounding box center [209, 108] width 396 height 197
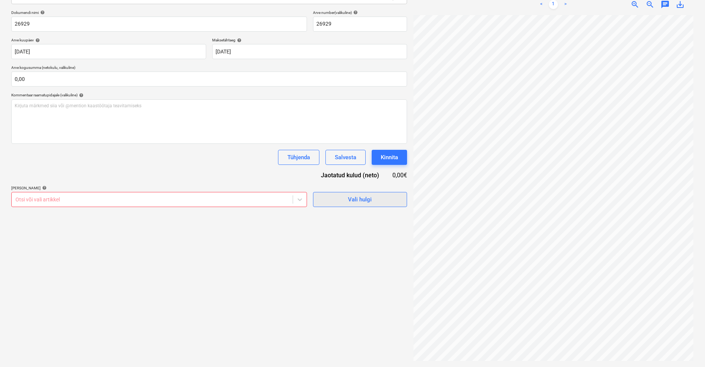
click at [367, 200] on div "Vali hulgi" at bounding box center [360, 200] width 24 height 10
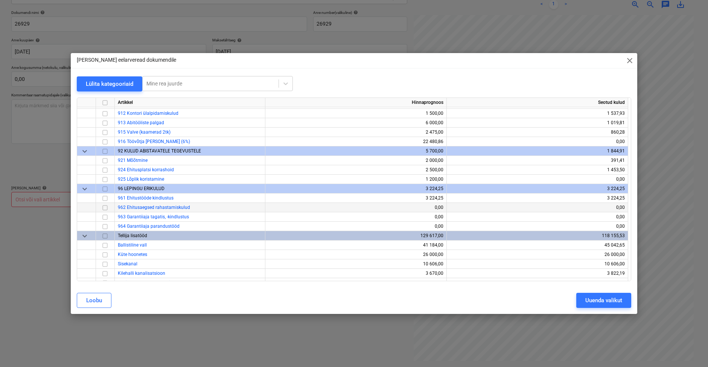
scroll to position [465, 0]
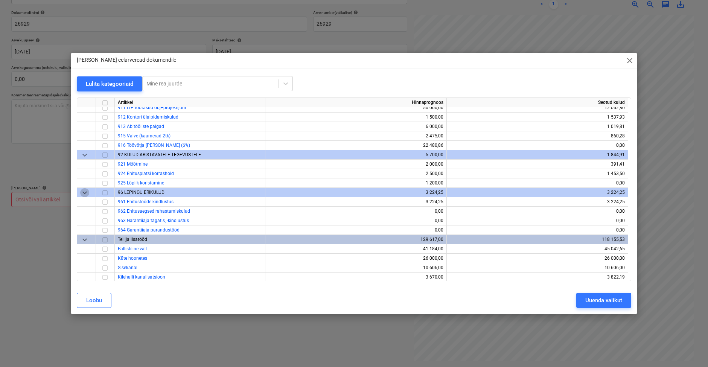
click at [82, 192] on span "keyboard_arrow_down" at bounding box center [84, 192] width 9 height 9
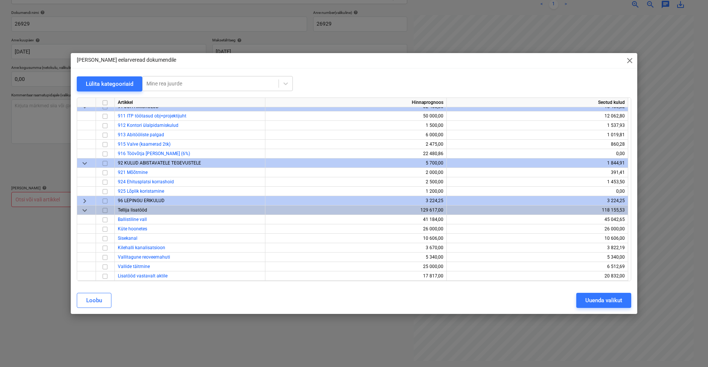
click at [83, 212] on span "keyboard_arrow_down" at bounding box center [84, 210] width 9 height 9
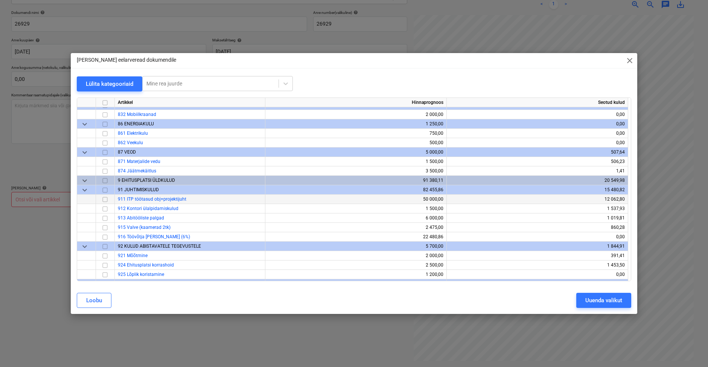
scroll to position [373, 0]
click at [85, 180] on span "keyboard_arrow_down" at bounding box center [84, 181] width 9 height 9
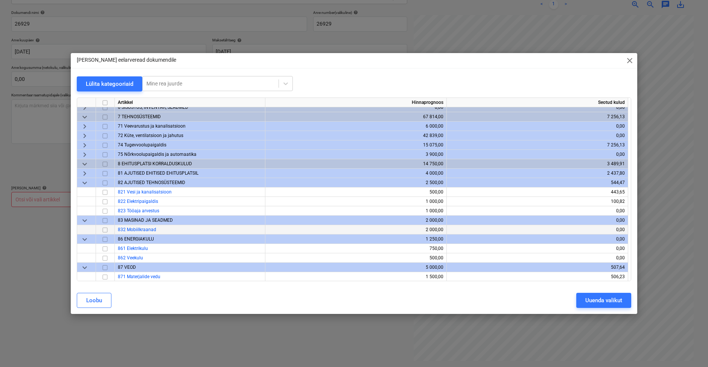
scroll to position [258, 0]
click at [85, 173] on span "keyboard_arrow_right" at bounding box center [84, 173] width 9 height 9
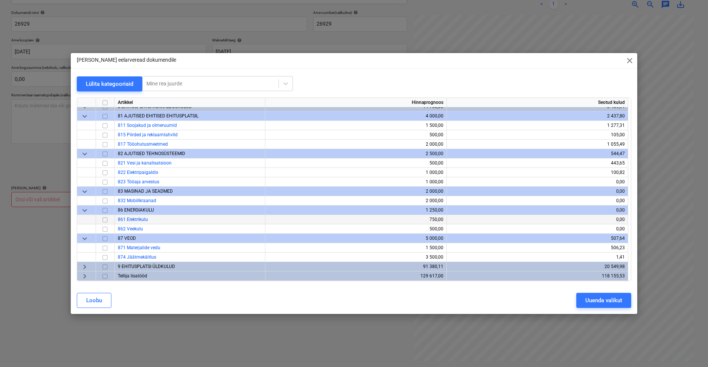
scroll to position [316, 0]
click at [104, 248] on input "checkbox" at bounding box center [104, 247] width 9 height 9
click at [546, 303] on div "Uuenda valikut" at bounding box center [603, 300] width 37 height 10
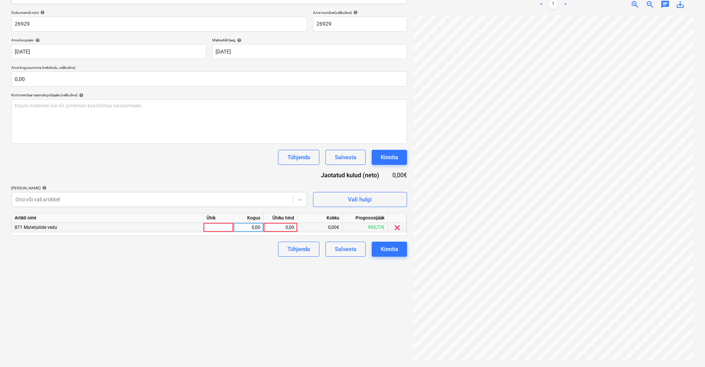
click at [212, 224] on div at bounding box center [219, 227] width 30 height 9
type input "kmpl"
type input "240"
click at [241, 273] on div "Failide konteerimine Vali ettevõte Rettum OÜ [PERSON_NAME] uus ettevõte Vali do…" at bounding box center [209, 147] width 402 height 433
click at [282, 225] on div "240,00" at bounding box center [280, 227] width 27 height 9
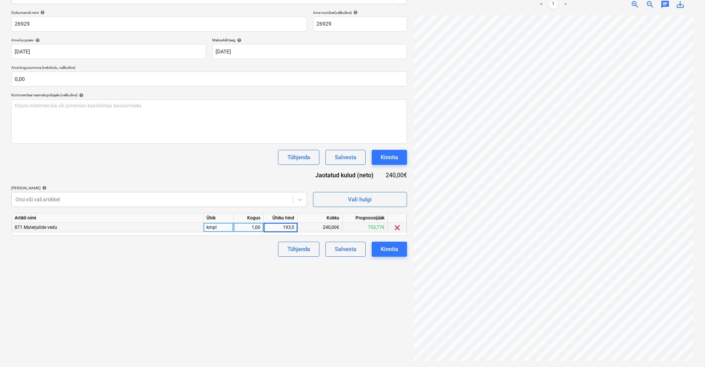
type input "193,55"
click at [273, 277] on div "Failide konteerimine Vali ettevõte Rettum OÜ [PERSON_NAME] uus ettevõte Vali do…" at bounding box center [209, 147] width 402 height 433
click at [394, 252] on div "Kinnita" at bounding box center [389, 249] width 17 height 10
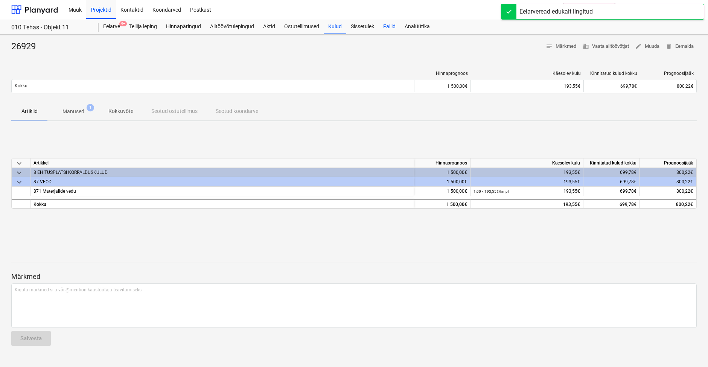
click at [387, 24] on div "Failid" at bounding box center [389, 26] width 21 height 15
